Goal: Task Accomplishment & Management: Manage account settings

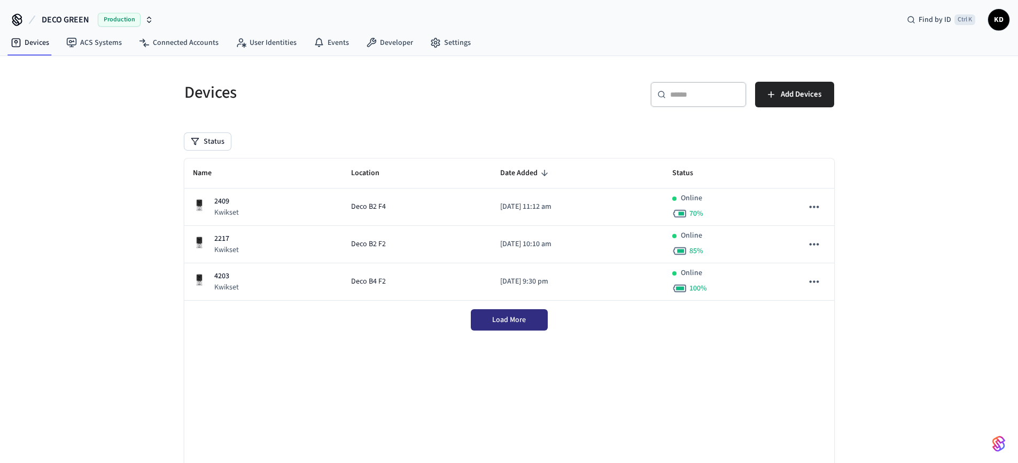
click at [509, 316] on span "Load More" at bounding box center [509, 320] width 34 height 11
click at [509, 320] on span "Load More" at bounding box center [509, 320] width 34 height 11
click at [106, 22] on span "Production" at bounding box center [119, 20] width 43 height 14
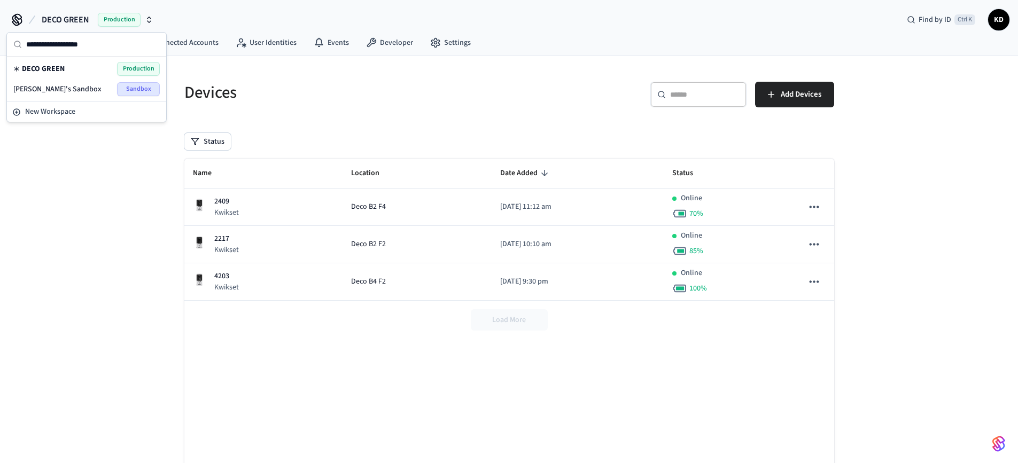
click at [110, 162] on div "Devices ​ ​ Add Devices Status Name Location Date Added Status 2409 Kwikset Dec…" at bounding box center [509, 283] width 1018 height 455
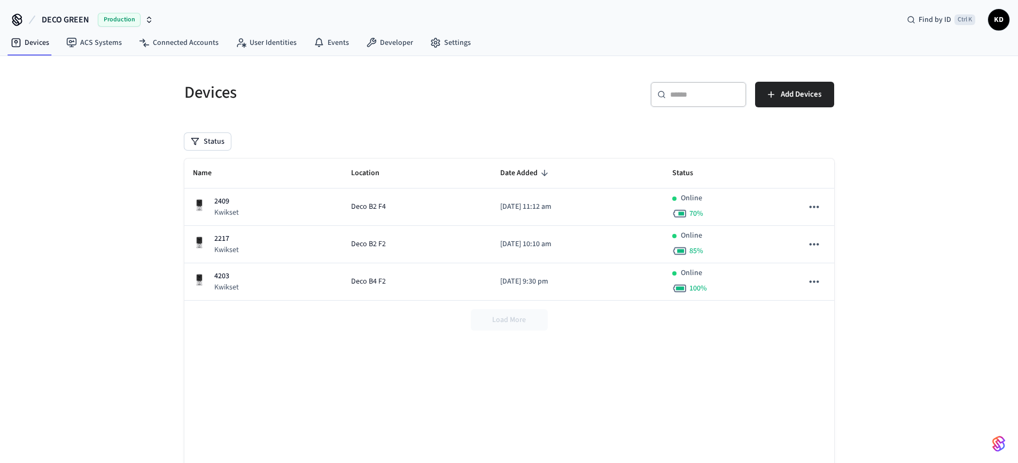
click at [122, 21] on span "Production" at bounding box center [119, 20] width 43 height 14
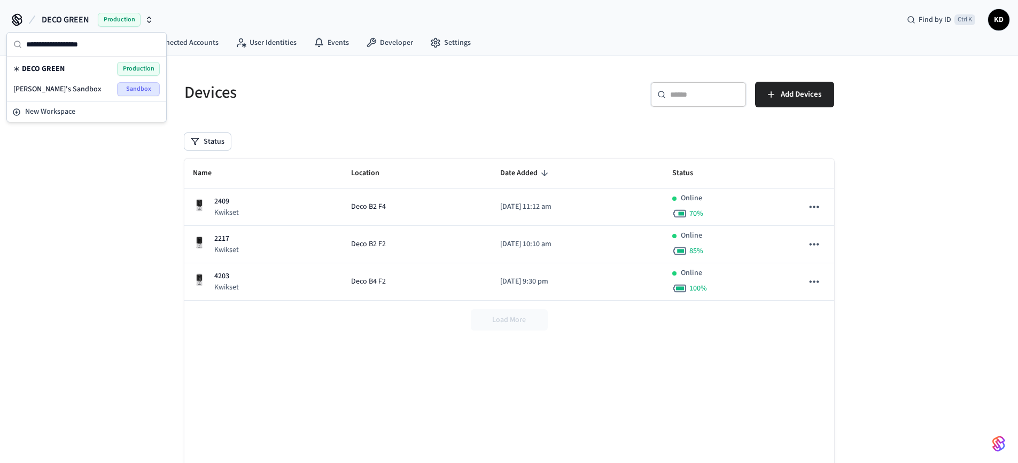
click at [175, 91] on div "Devices" at bounding box center [337, 92] width 331 height 47
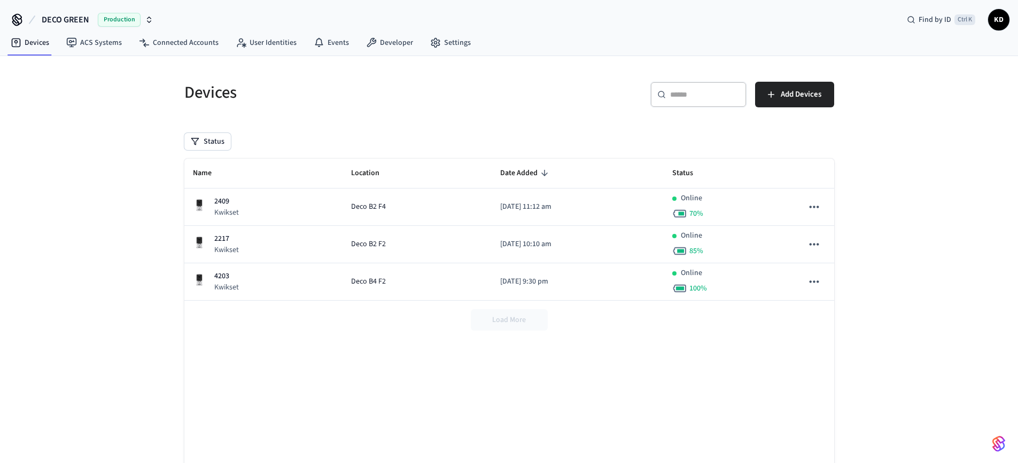
click at [114, 14] on span "Production" at bounding box center [119, 20] width 43 height 14
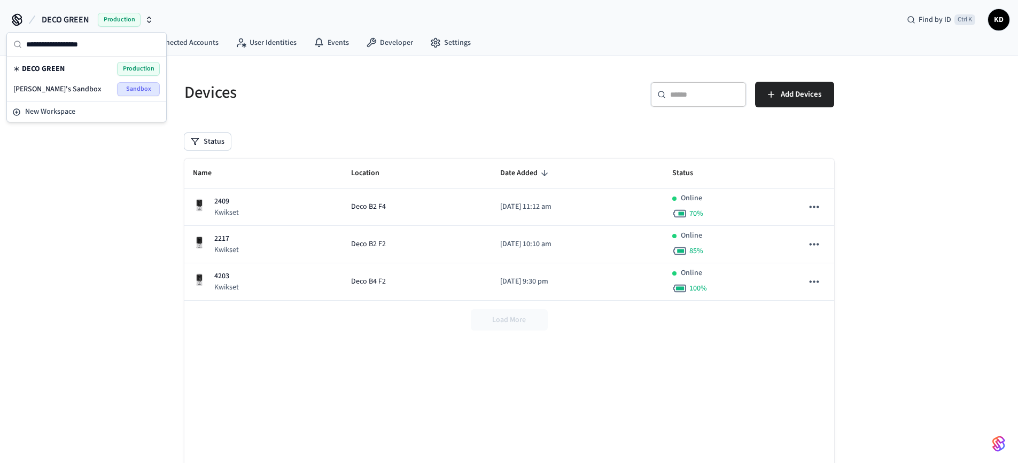
click at [124, 89] on span "Sandbox" at bounding box center [138, 89] width 43 height 14
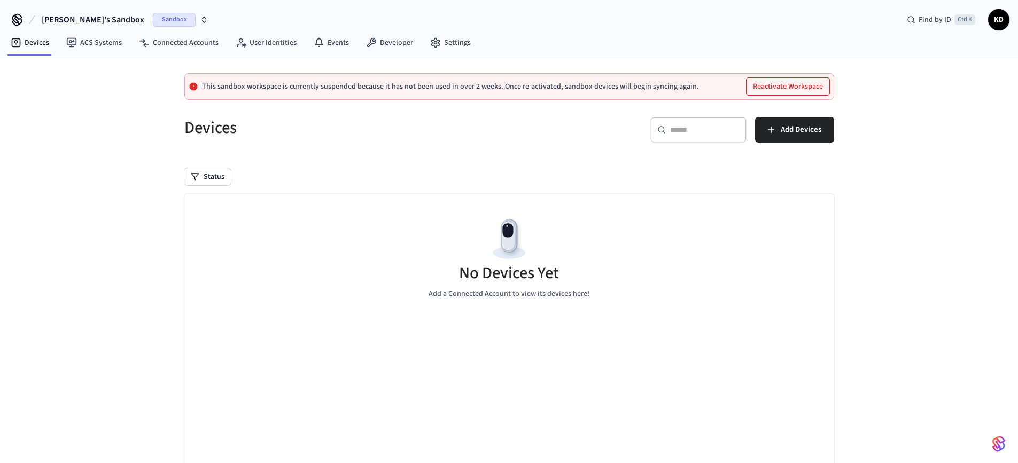
click at [771, 85] on button "Reactivate Workspace" at bounding box center [787, 86] width 83 height 17
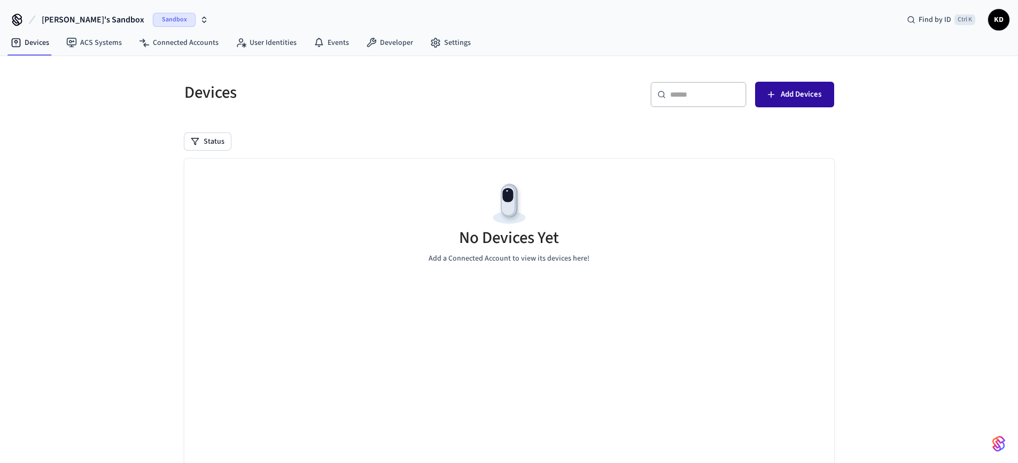
click at [792, 95] on span "Add Devices" at bounding box center [801, 95] width 41 height 14
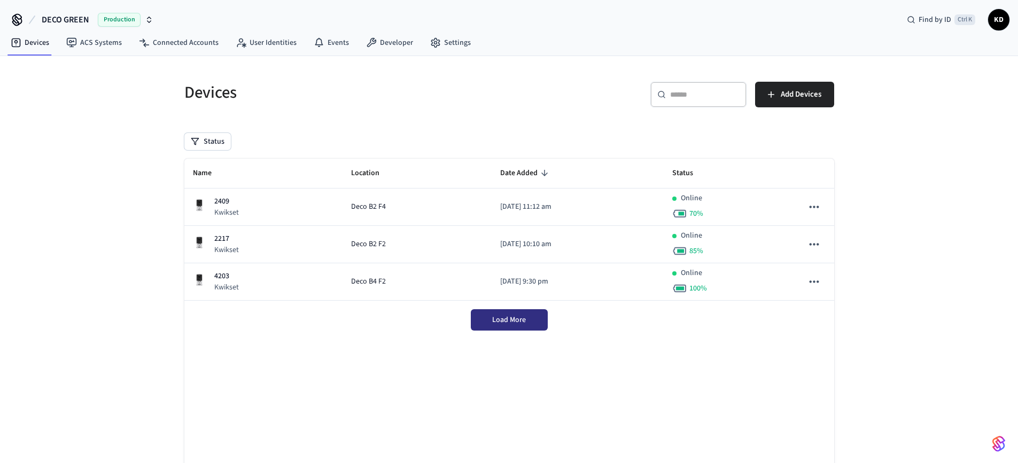
click at [523, 317] on span "Load More" at bounding box center [509, 320] width 34 height 11
